Goal: Find specific fact: Find specific fact

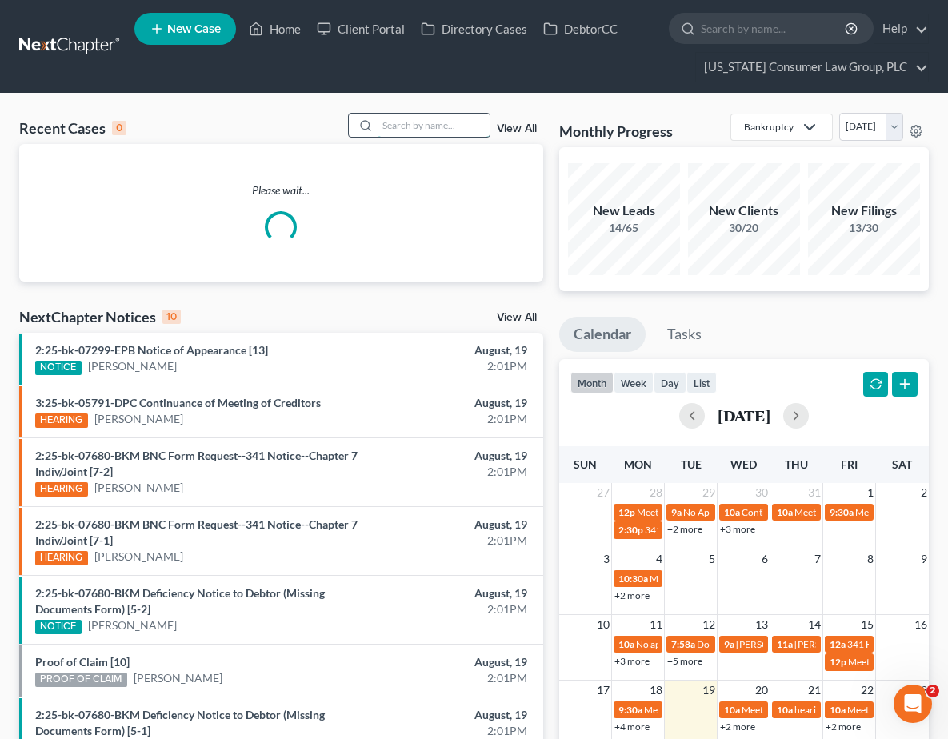
click at [438, 126] on input "search" at bounding box center [434, 125] width 112 height 23
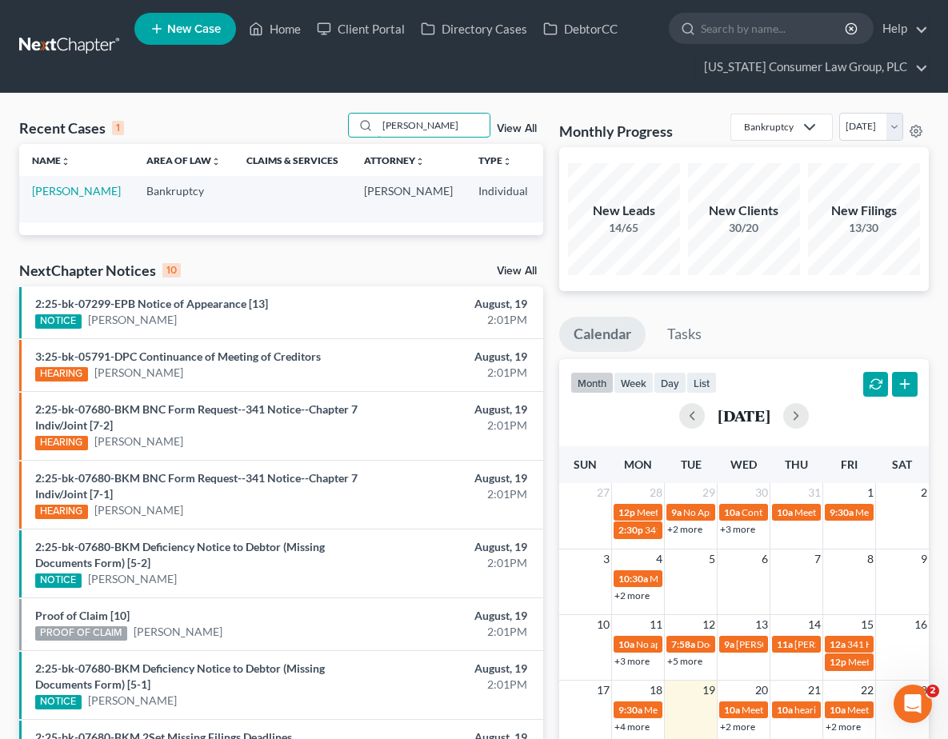
scroll to position [0, 164]
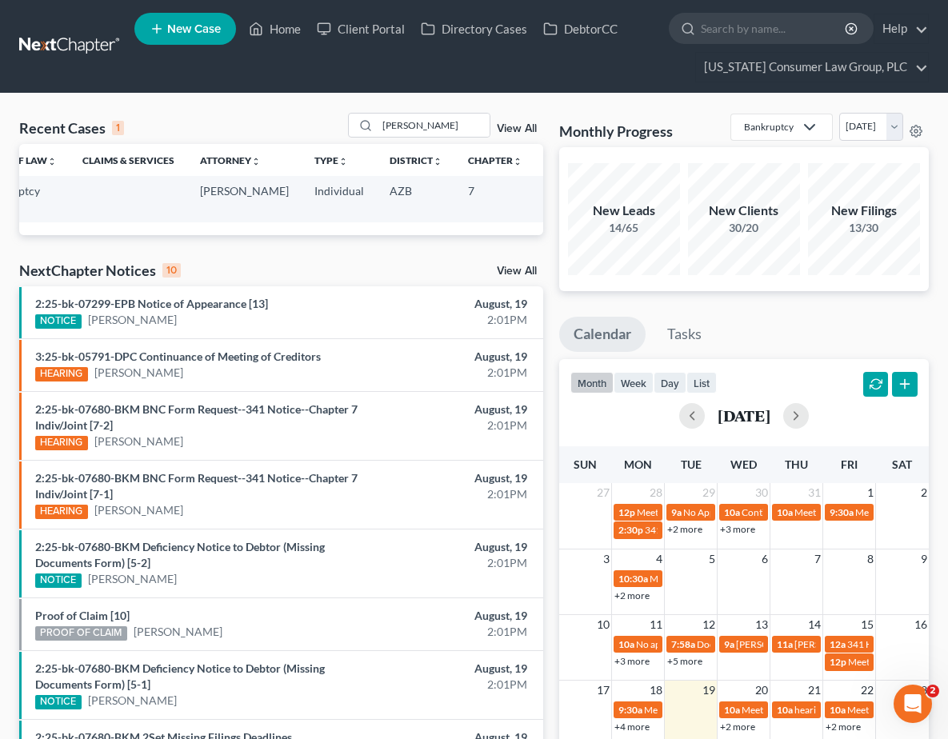
click at [535, 210] on td "2:25-bk-07049-PS" at bounding box center [573, 199] width 77 height 46
drag, startPoint x: 510, startPoint y: 206, endPoint x: 480, endPoint y: 207, distance: 30.4
click at [535, 207] on td "2:25-bk-07049-PS" at bounding box center [573, 199] width 77 height 46
copy td "07049"
click at [462, 126] on input "[PERSON_NAME]" at bounding box center [434, 125] width 112 height 23
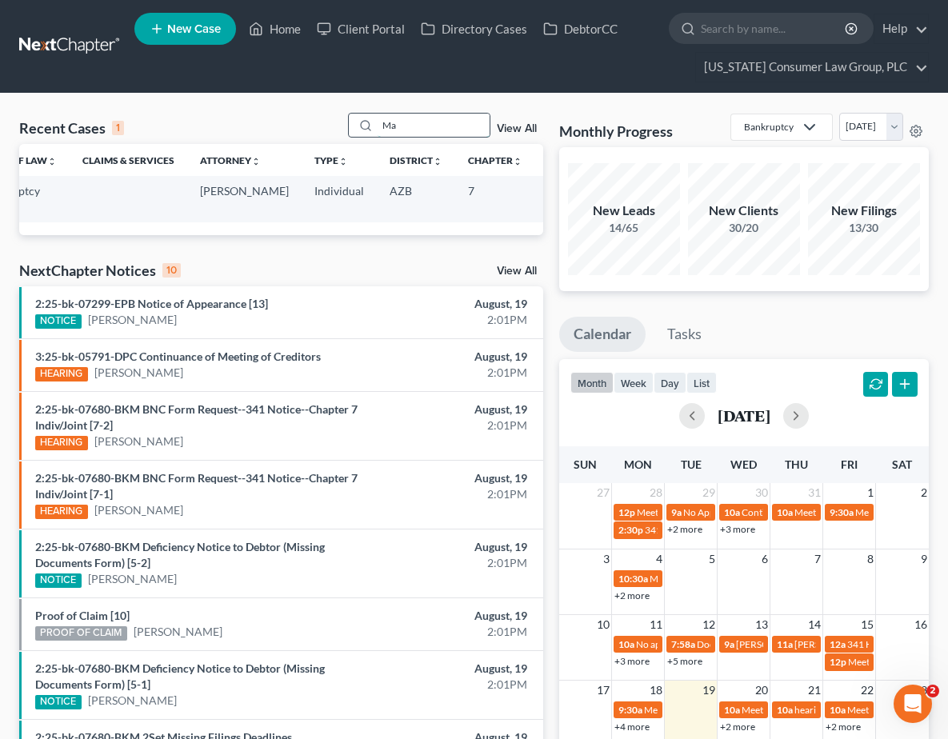
type input "M"
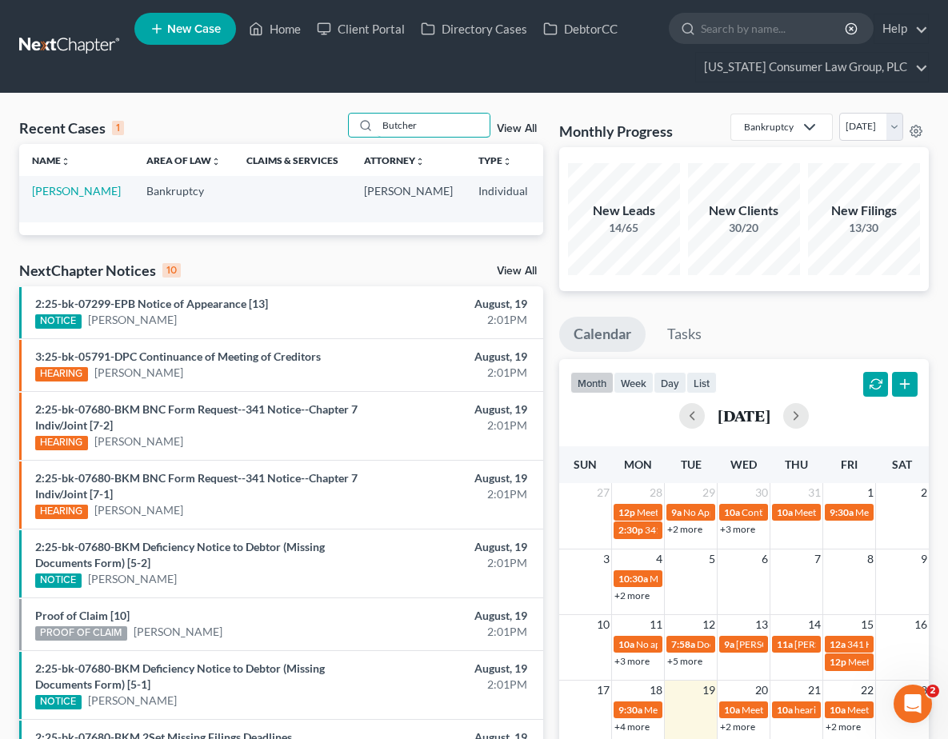
scroll to position [0, 161]
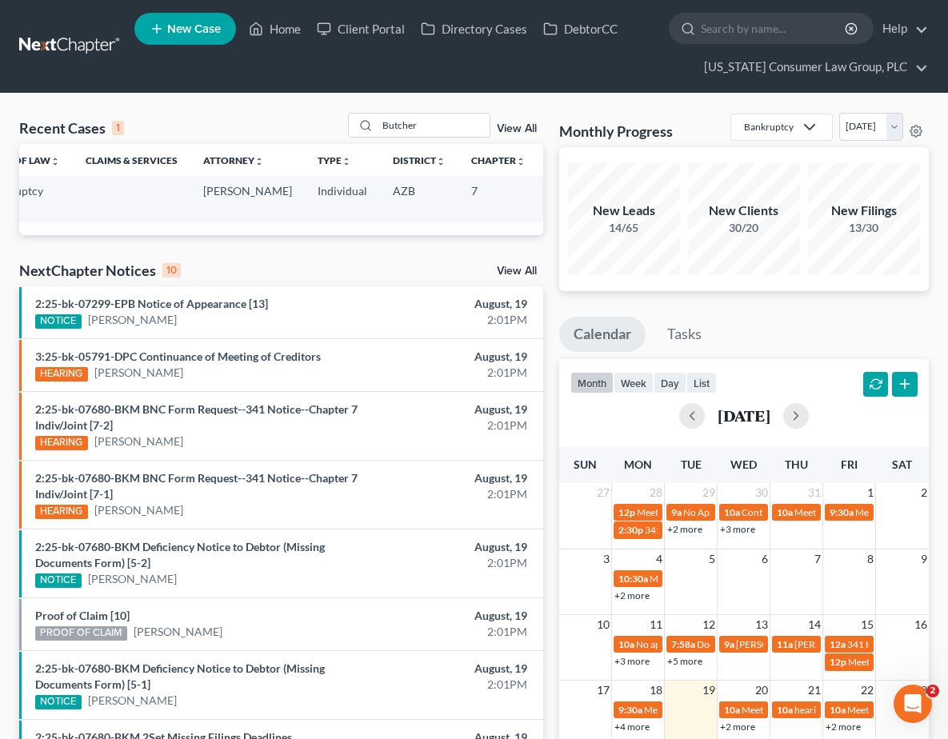
drag, startPoint x: 476, startPoint y: 210, endPoint x: 513, endPoint y: 210, distance: 36.8
click at [538, 210] on td "2:25-bk-07000-PS" at bounding box center [576, 199] width 77 height 46
drag, startPoint x: 447, startPoint y: 127, endPoint x: 369, endPoint y: 131, distance: 78.5
click at [369, 131] on div "Butcher" at bounding box center [419, 125] width 142 height 25
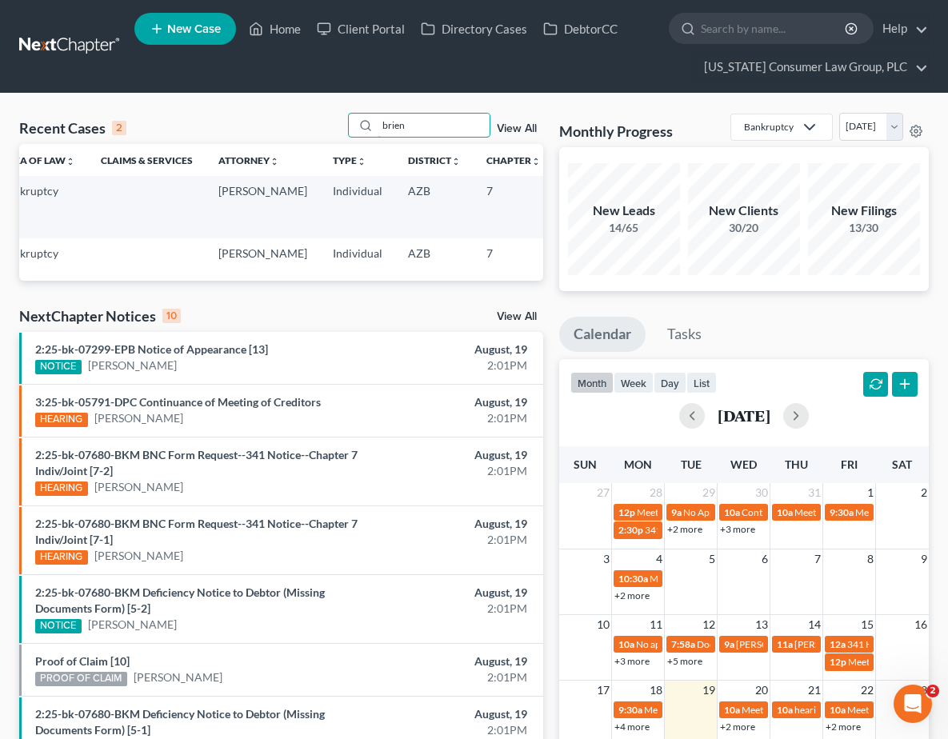
scroll to position [0, 165]
type input "brien"
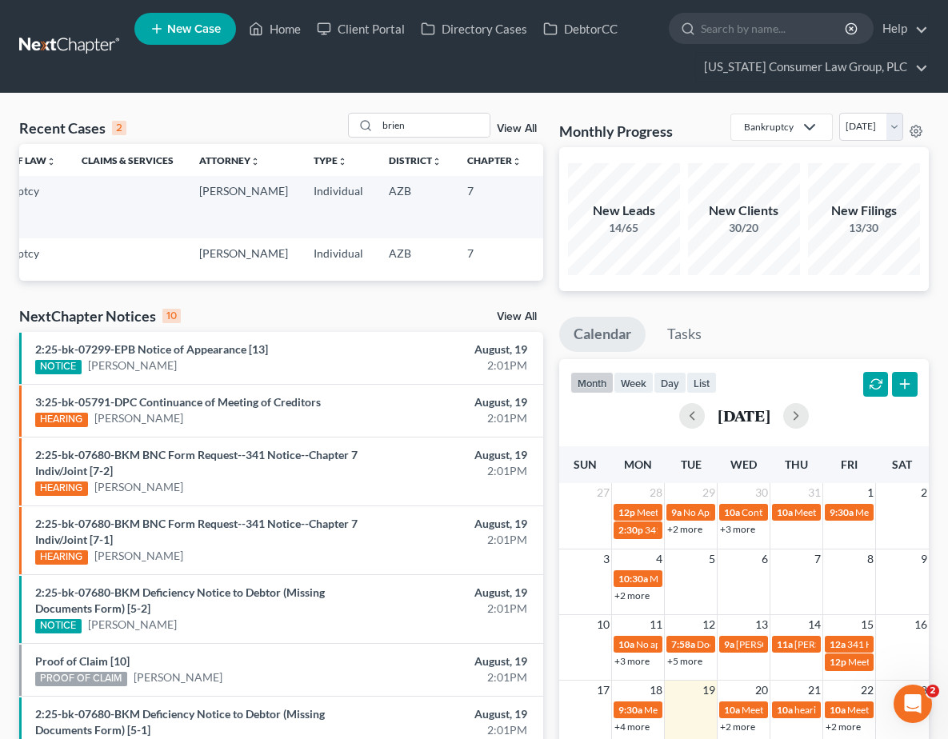
drag, startPoint x: 476, startPoint y: 207, endPoint x: 510, endPoint y: 209, distance: 33.6
click at [534, 209] on td "2:25-bk-06821-BKM" at bounding box center [572, 207] width 77 height 62
copy td "06821"
